Goal: Information Seeking & Learning: Find specific fact

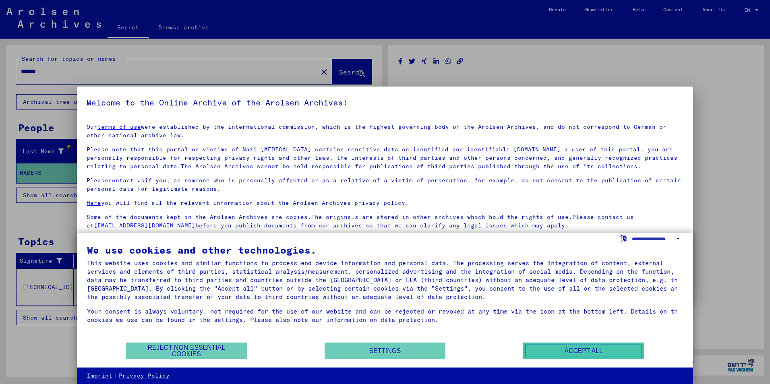
click at [580, 348] on button "Accept all" at bounding box center [583, 351] width 121 height 17
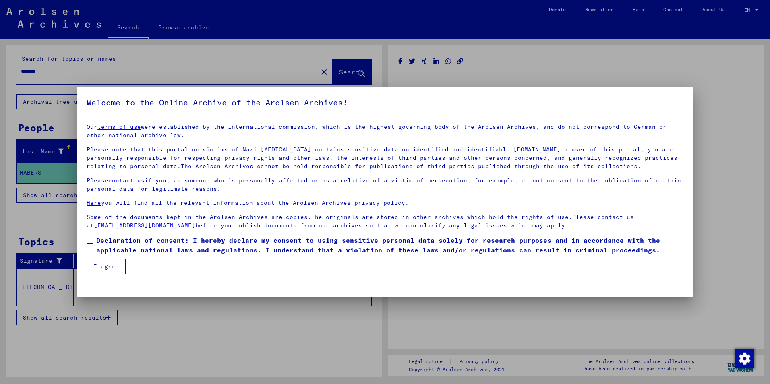
click at [91, 267] on button "I agree" at bounding box center [106, 266] width 39 height 15
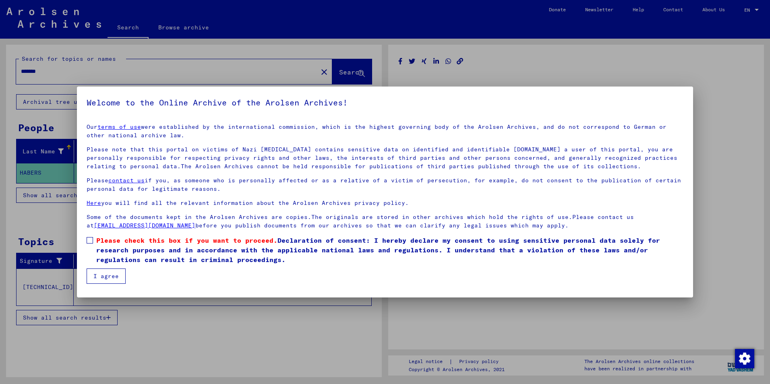
click at [105, 276] on button "I agree" at bounding box center [106, 276] width 39 height 15
click at [88, 239] on span at bounding box center [90, 240] width 6 height 6
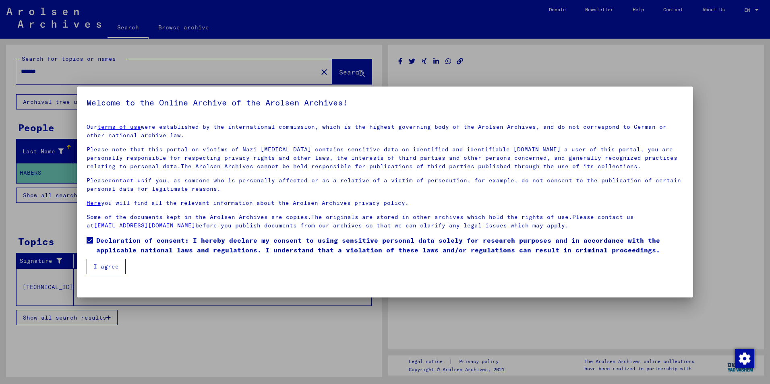
click at [101, 269] on button "I agree" at bounding box center [106, 266] width 39 height 15
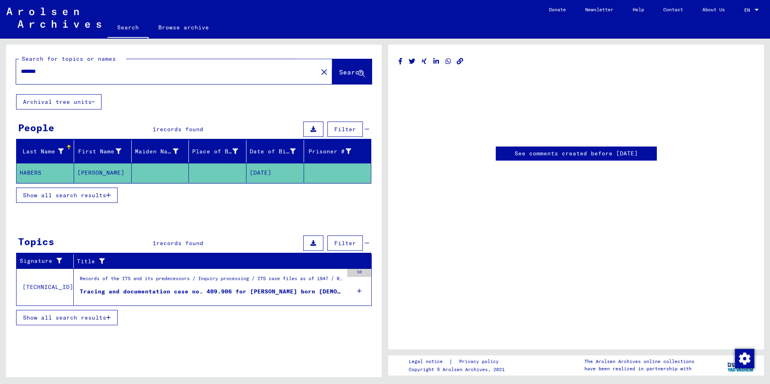
click at [347, 73] on span "Search" at bounding box center [351, 72] width 24 height 8
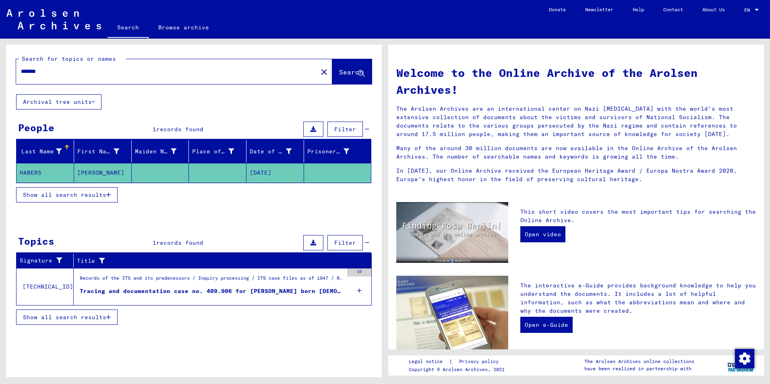
click at [30, 171] on mat-cell "HABERS" at bounding box center [46, 172] width 58 height 19
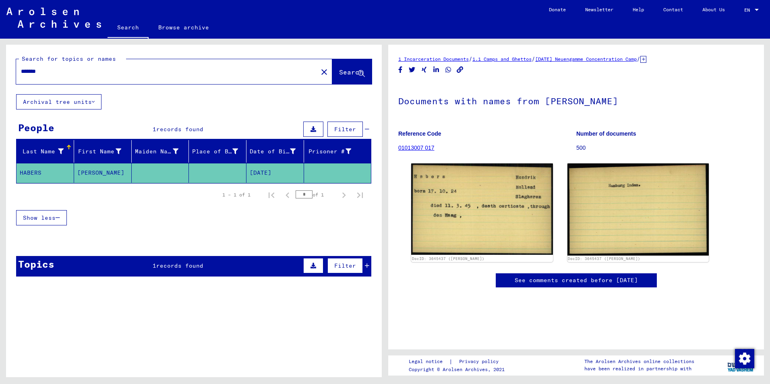
click at [549, 280] on link "See comments created before [DATE]" at bounding box center [576, 280] width 123 height 8
click at [90, 172] on mat-cell "[PERSON_NAME]" at bounding box center [103, 173] width 58 height 20
